Goal: Download file/media

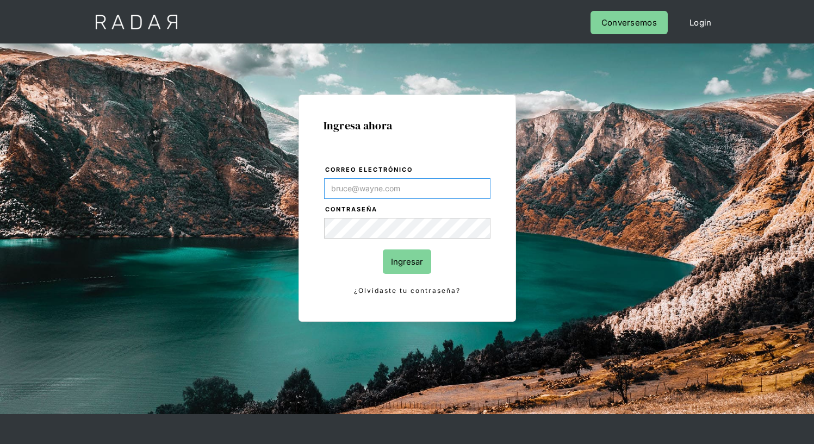
type input "[EMAIL_ADDRESS][PERSON_NAME][DOMAIN_NAME]"
click at [407, 262] on input "Ingresar" at bounding box center [407, 262] width 48 height 24
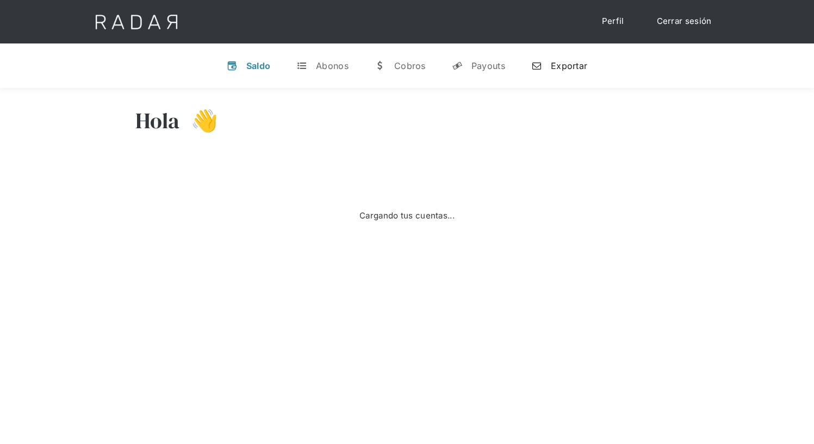
click at [559, 65] on div "Exportar" at bounding box center [569, 65] width 36 height 11
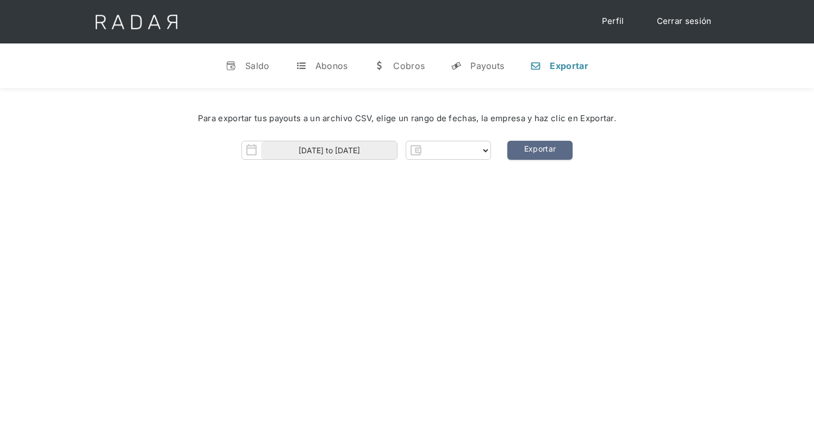
select select "prontopaga"
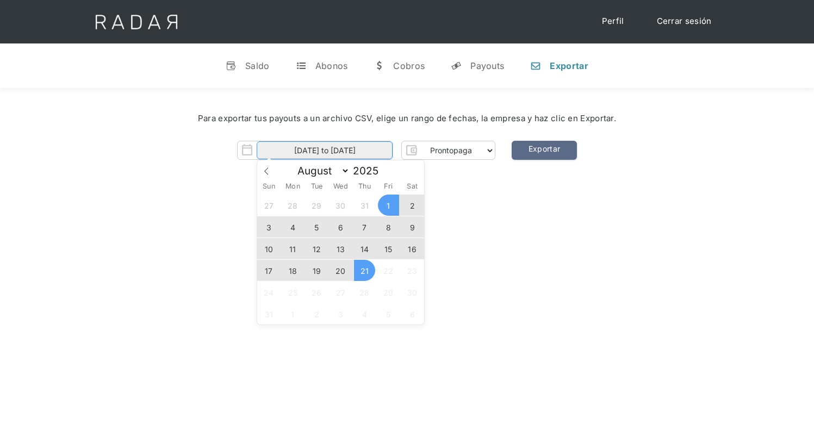
click at [325, 151] on input "[DATE] to [DATE]" at bounding box center [325, 150] width 136 height 18
click at [341, 271] on span "20" at bounding box center [340, 270] width 21 height 21
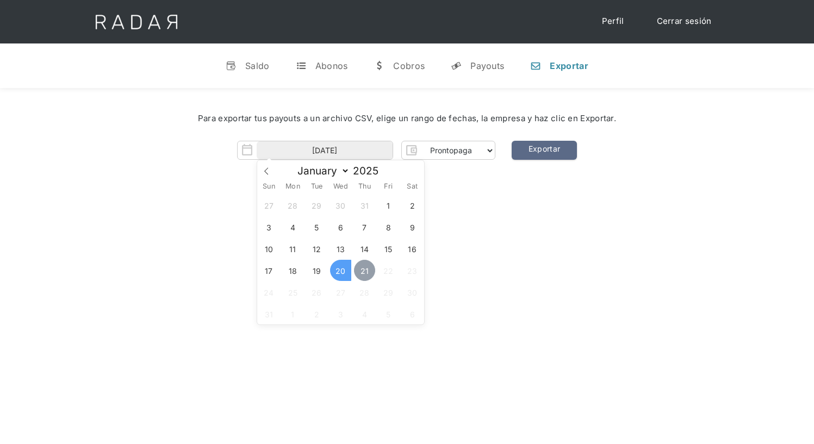
click at [365, 271] on span "21" at bounding box center [364, 270] width 21 height 21
type input "[DATE] to [DATE]"
click at [544, 151] on link "Exportar" at bounding box center [544, 150] width 65 height 19
